Goal: Task Accomplishment & Management: Complete application form

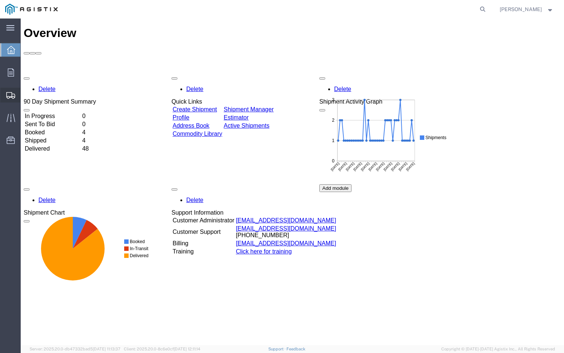
click at [0, 0] on span "Create Shipment" at bounding box center [0, 0] width 0 height 0
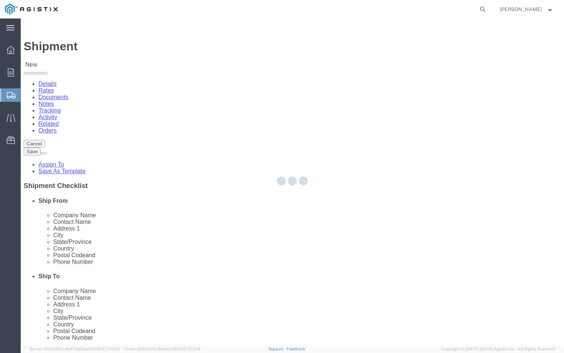
select select
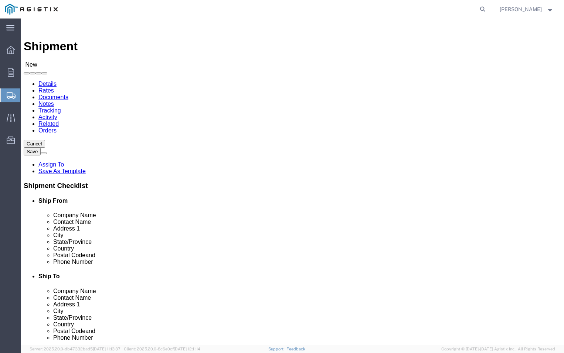
click select "Select ABB Inc PG&E"
select select "9596"
click select "Select ABB Inc PG&E"
select select
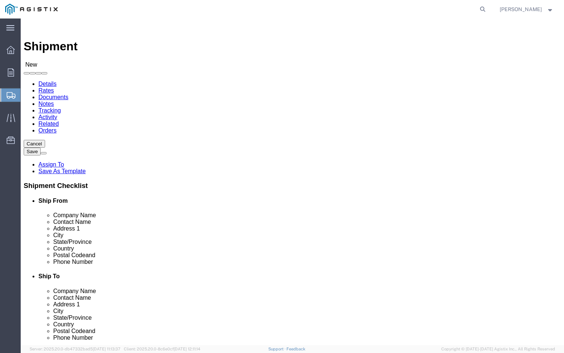
click select "Select"
select select "19740"
click select "Select All Others [GEOGRAPHIC_DATA] [GEOGRAPHIC_DATA] [GEOGRAPHIC_DATA] [GEOGRA…"
click input "text"
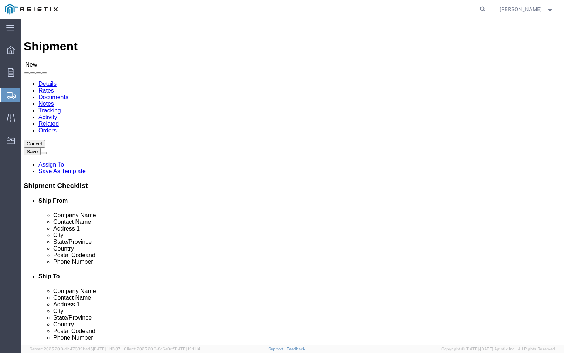
type input "a"
type input "ABB"
click p "- ABB, Inc - ([PERSON_NAME]) [STREET_ADDRESS]"
select select "NC"
type input "ABB, Inc"
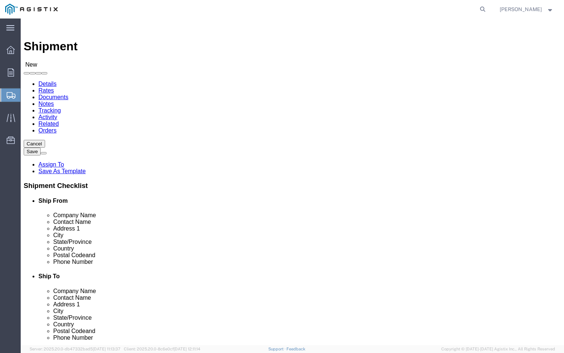
click input "text"
type input "T"
type input "[PERSON_NAME]"
click input "text"
click input "Bldg A"
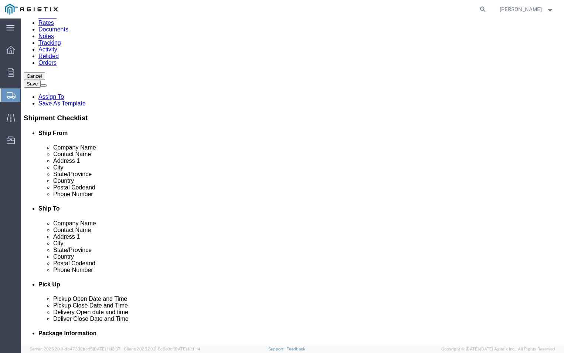
scroll to position [74, 0]
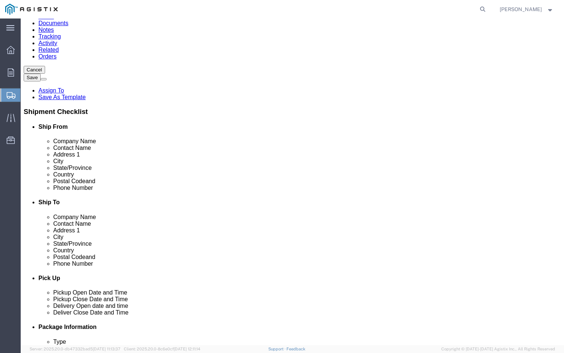
type input "Bldg A"
click input "text"
type input "[PHONE_NUMBER]"
click input "text"
type input "[PERSON_NAME][EMAIL_ADDRESS][DOMAIN_NAME]"
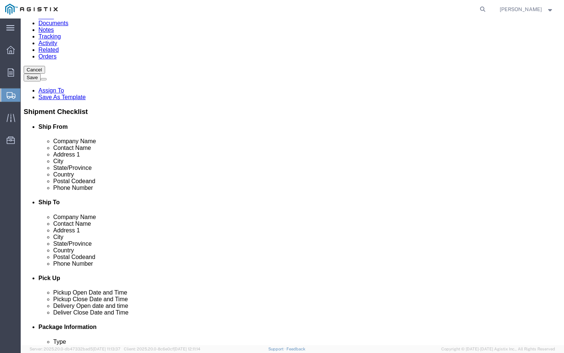
click label
click input "checkbox"
checkbox input "false"
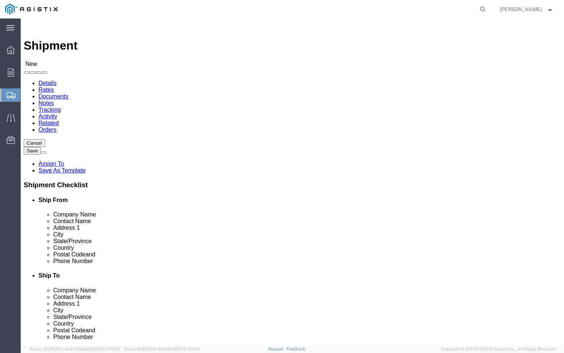
scroll to position [0, 0]
click input "text"
type input "PGE"
drag, startPoint x: 276, startPoint y: 215, endPoint x: 258, endPoint y: 197, distance: 25.4
click input "text"
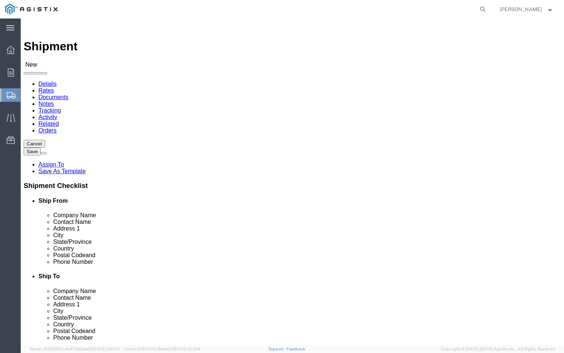
type input "FREMONT RECEIVING"
click input "text"
type input "[STREET_ADDRESS][PERSON_NAME]"
click input "text"
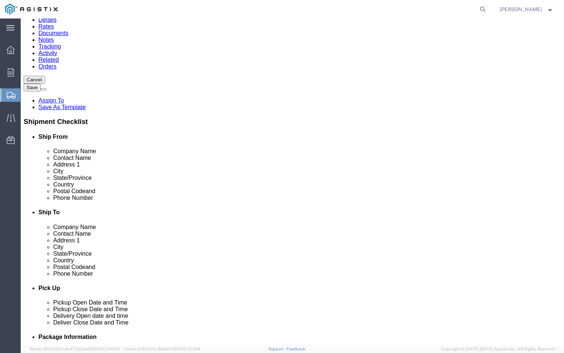
scroll to position [74, 0]
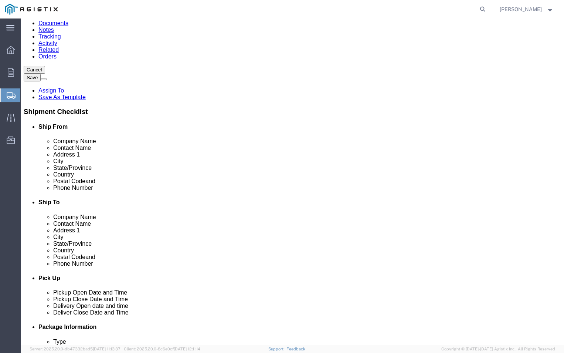
type input "FREMONT"
click label "Shipment Notification"
click input "Postal Code"
type input "94538"
click input "text"
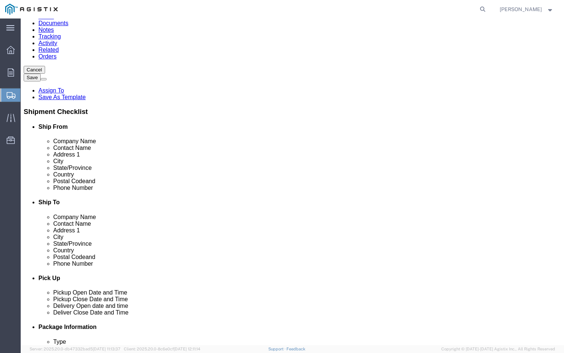
type input "2"
type input "[PHONE_NUMBER]"
click input "text"
type input "[PERSON_NAME][EMAIL_ADDRESS][DOMAIN_NAME]"
click label
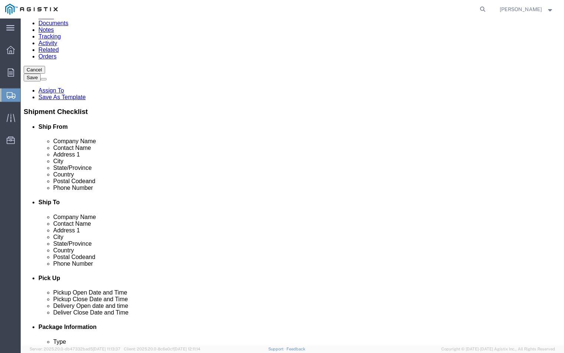
click input "checkbox"
checkbox input "false"
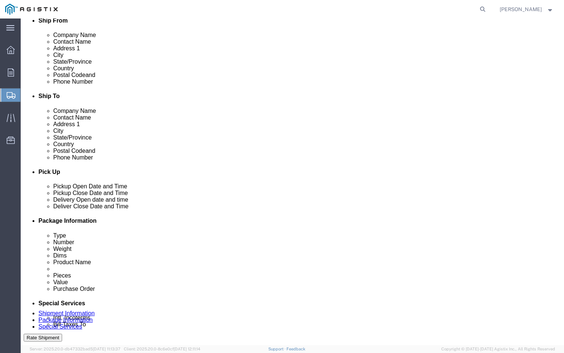
scroll to position [185, 0]
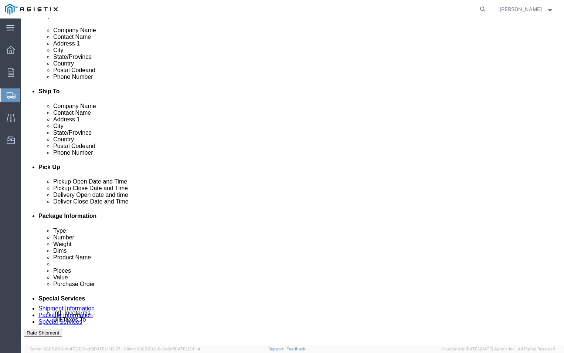
click div "[DATE] 2:00 PM"
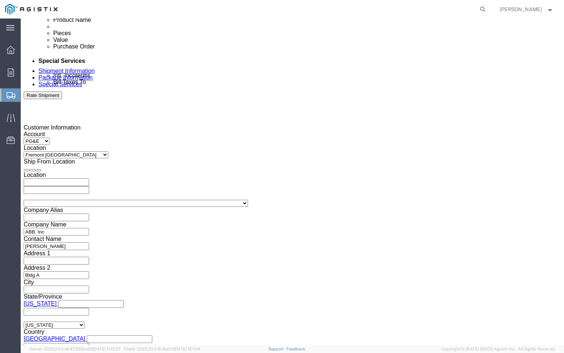
click button "Apply"
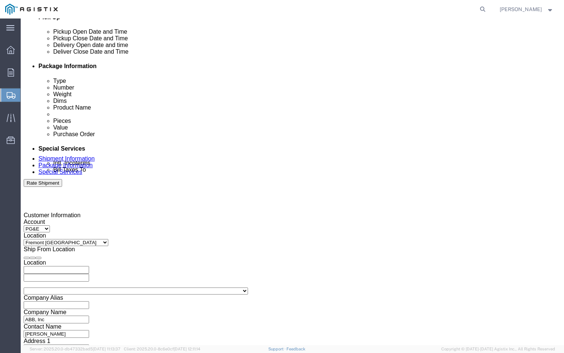
scroll to position [311, 0]
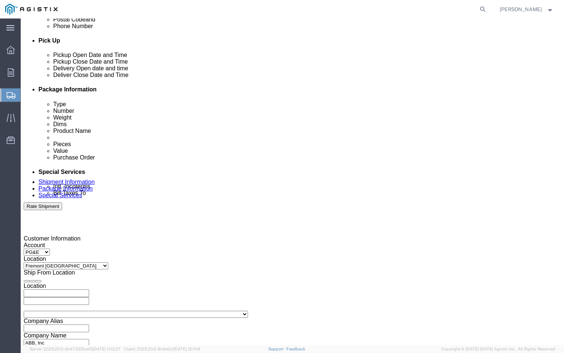
click icon
click div
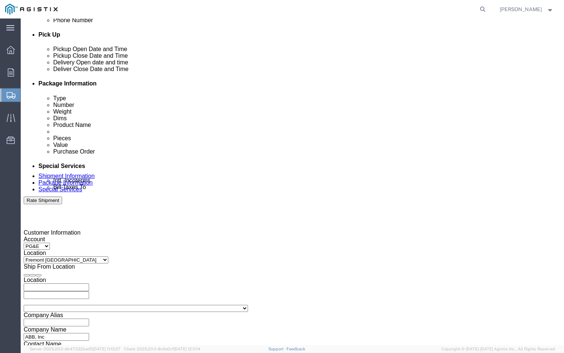
click input "4:00 PM"
click input "9:00 PM"
type input "9:00 AM"
click div "Open Time 9:00 AM [DATE] 4:00 PM - [DATE] 4:00 PM Cancel Apply"
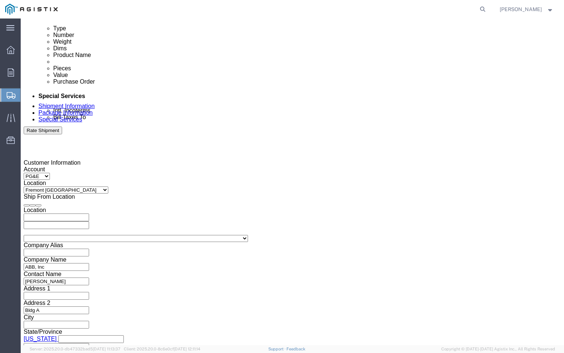
scroll to position [391, 0]
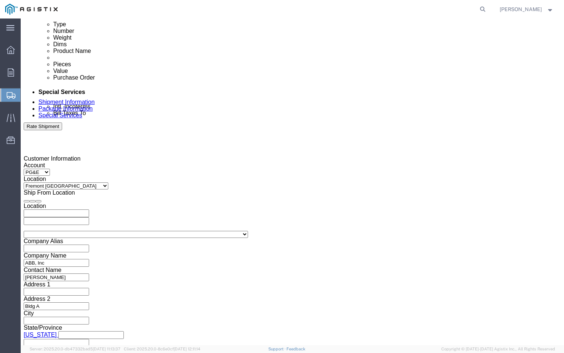
click button "Apply"
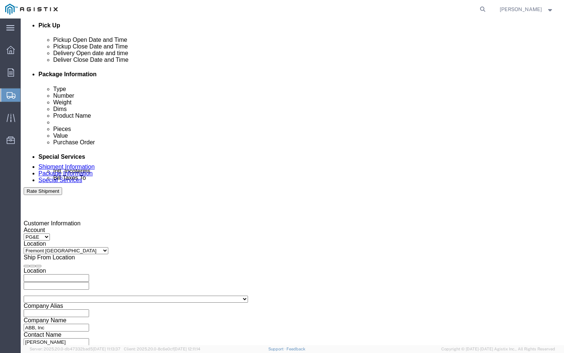
scroll to position [317, 0]
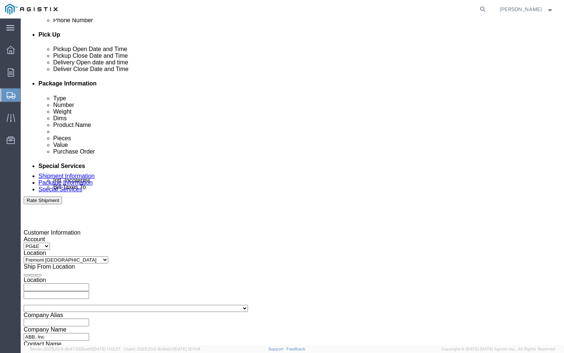
click div "[DATE] 3:00 PM"
type input "4:00 PM"
click button "Apply"
click icon
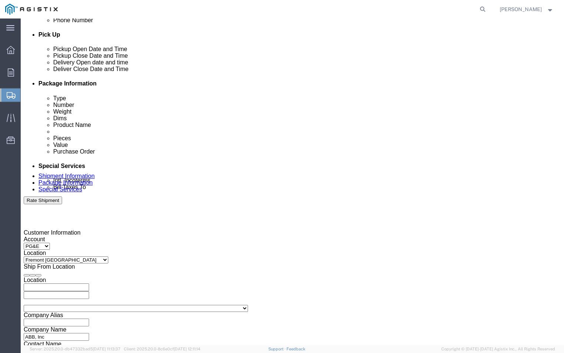
click div
click input "10:00 AM"
click input "2:00 AM"
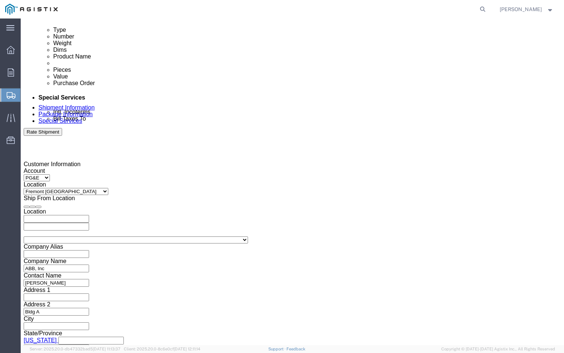
scroll to position [391, 0]
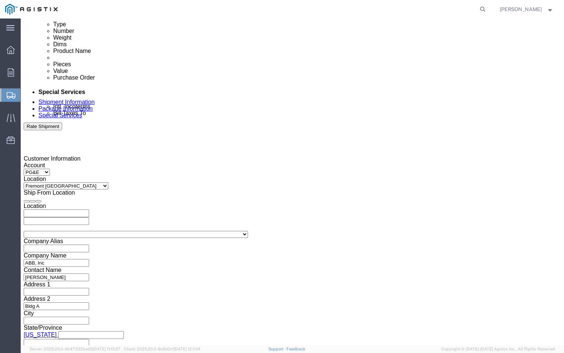
type input "2:00 PM"
click button "Apply"
click input "text"
type input "3501377937"
click select "Select Account Type Activity ID Airline Appointment Number ASN Batch Request # …"
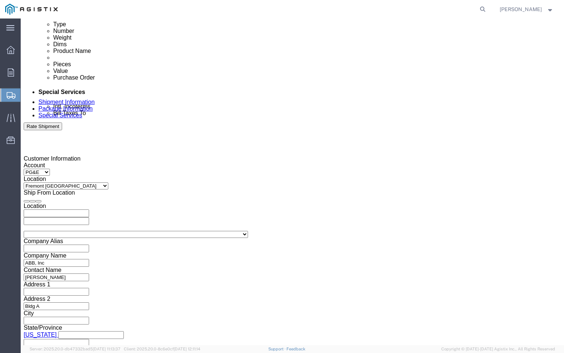
select select "DELNUM"
click select "Select Account Type Activity ID Airline Appointment Number ASN Batch Request # …"
click input "text"
type input "88057171"
click select "Select Account Type Activity ID Airline Appointment Number ASN Batch Request # …"
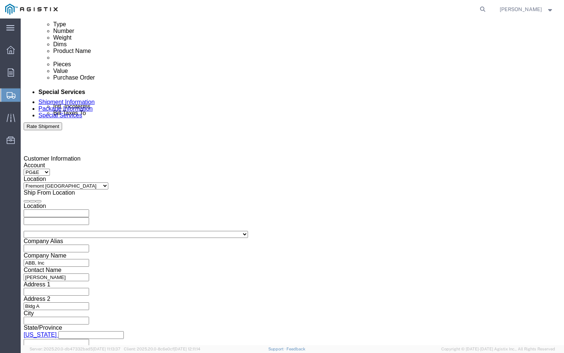
select select "CUSTREF"
click select "Select Account Type Activity ID Airline Appointment Number ASN Batch Request # …"
click input "text"
type input "PGE10479"
click div "Shipping Mode (Optional)"
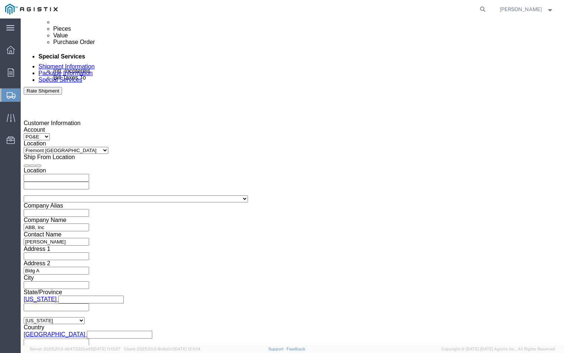
scroll to position [429, 0]
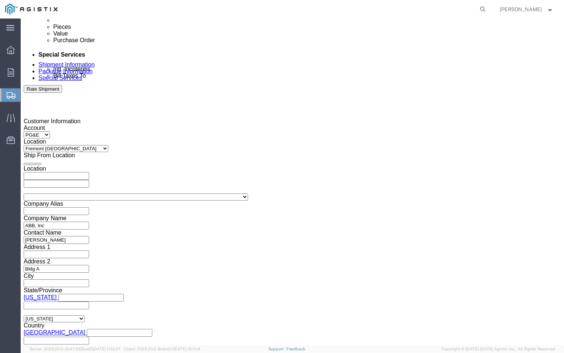
click select "Select Air Less than Truckload Multi-Leg Ocean Freight Rail Small Parcel Truckl…"
select select "LTL"
click select "Select Air Less than Truckload Multi-Leg Ocean Freight Rail Small Parcel Truckl…"
click div "Vehicle Select Straight Truck Size Container Number Owner Select Shipper Vessel"
click button "Continue"
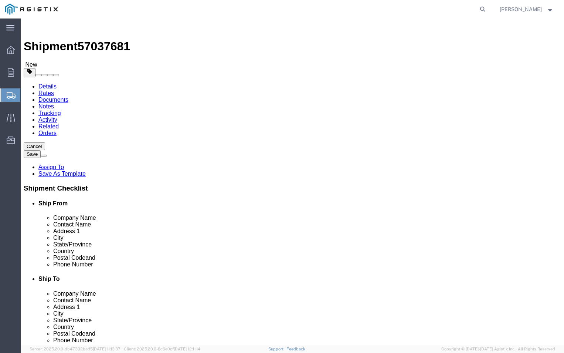
click select "Select Bulk Bundle(s) Cardboard Box(es) Carton(s) Crate(s) Drum(s) (Fiberboard)…"
select select "PSNS"
click select "Select Bulk Bundle(s) Cardboard Box(es) Carton(s) Crate(s) Drum(s) (Fiberboard)…"
click input "text"
type input "3"
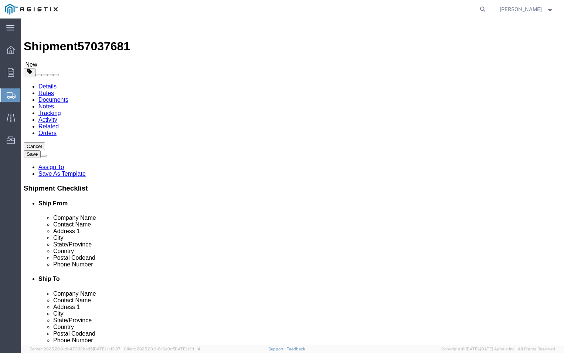
click input "text"
type input "20"
click input "text"
type input "42"
drag, startPoint x: 137, startPoint y: 183, endPoint x: 123, endPoint y: 175, distance: 16.4
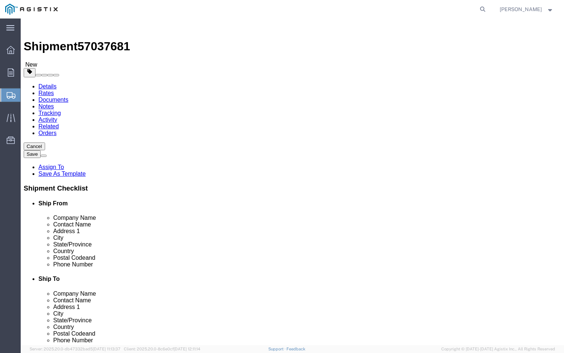
click input "text"
type input "24"
click ul
click input "0.00"
type input "0"
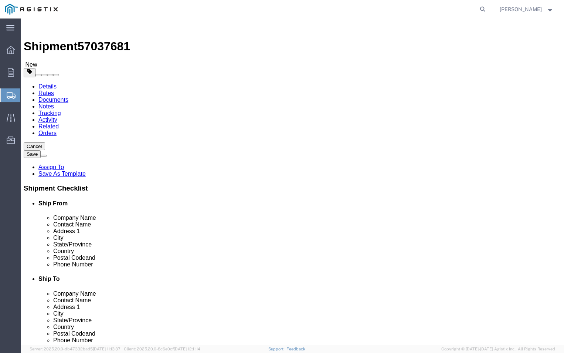
type input "191"
click link "Add Content"
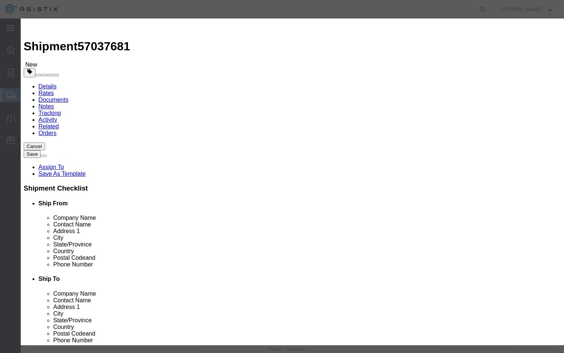
click input "text"
type input "PGEM250059"
click input "0"
type input "3"
click div "Product Name PGEM250059 Pieces 3 Select Bag Barrels 100Board Feet Bottle Box Bl…"
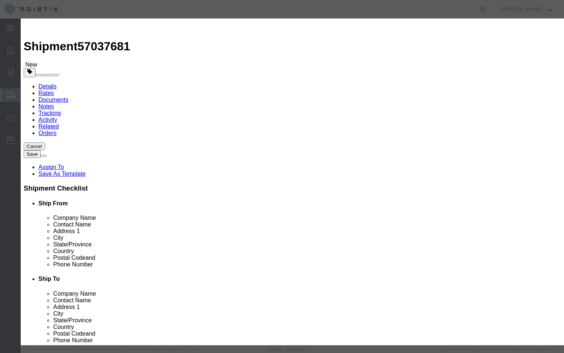
click input "text"
type input "1500"
click select "Select 50 55 60 65 70 85 92.5 100 125 175 250 300 400"
select select "70"
click select "Select 50 55 60 65 70 85 92.5 100 125 175 250 300 400"
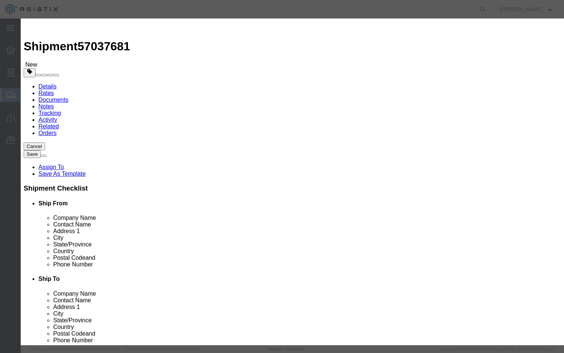
click textarea
type textarea "PLESE DELIVER BEFORE 2PM CALL RECEIVING NUMBER [PHONE_NUMBER]"
click button "Save & Close"
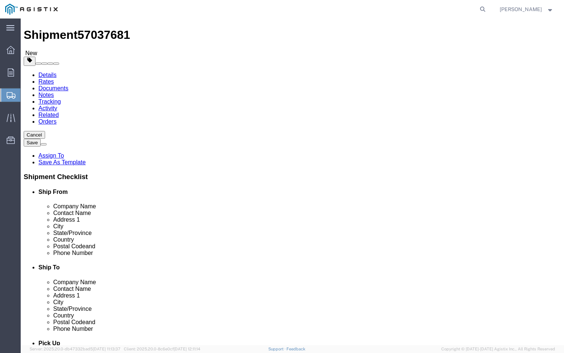
scroll to position [18, 0]
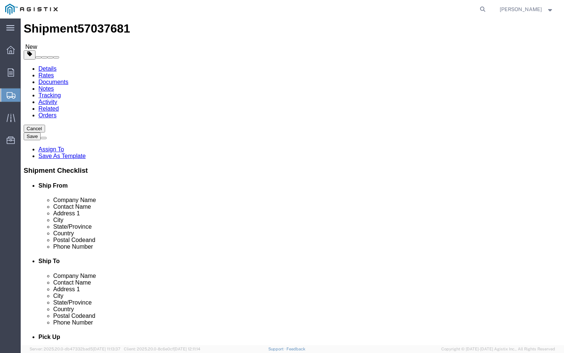
click button "Rate Shipment"
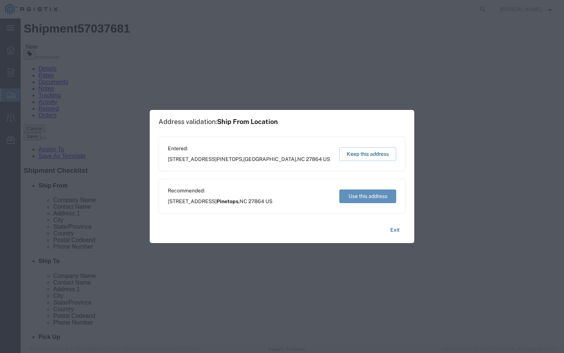
click at [370, 196] on button "Use this address" at bounding box center [367, 196] width 57 height 14
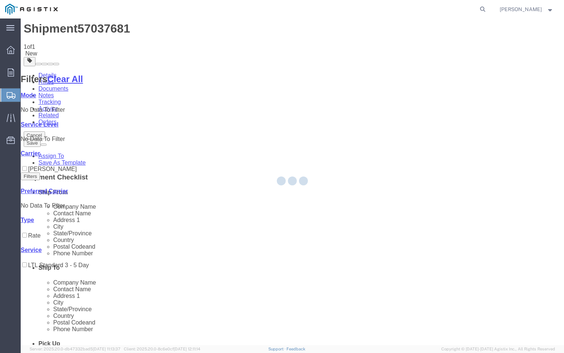
scroll to position [0, 0]
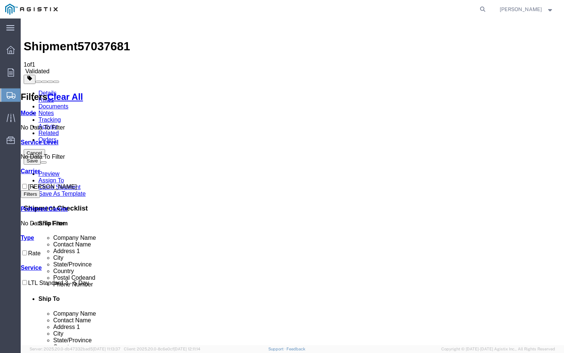
checkbox input "true"
